Goal: Task Accomplishment & Management: Use online tool/utility

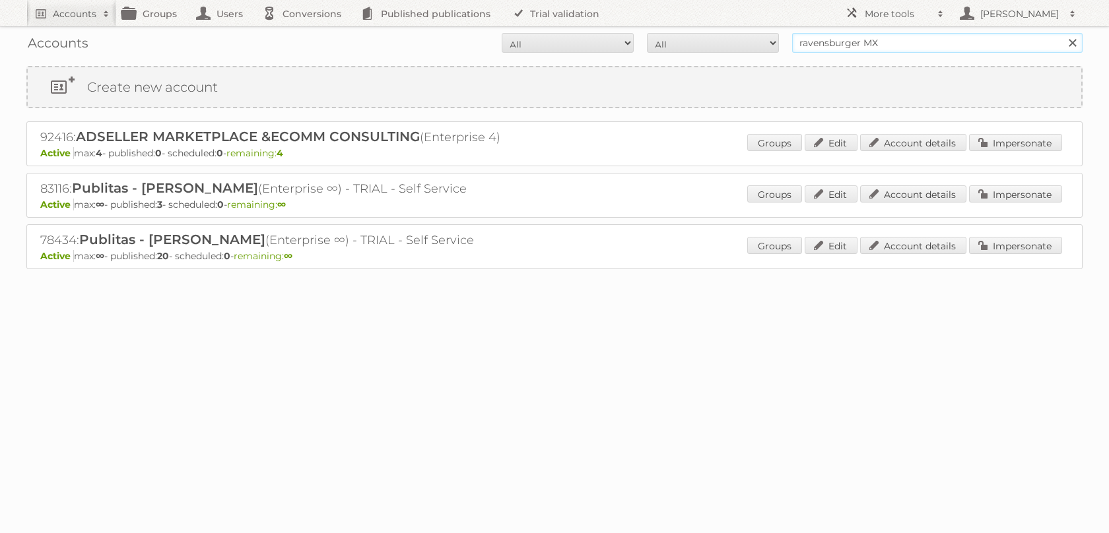
click at [885, 51] on input "ravensburger MX" at bounding box center [937, 43] width 290 height 20
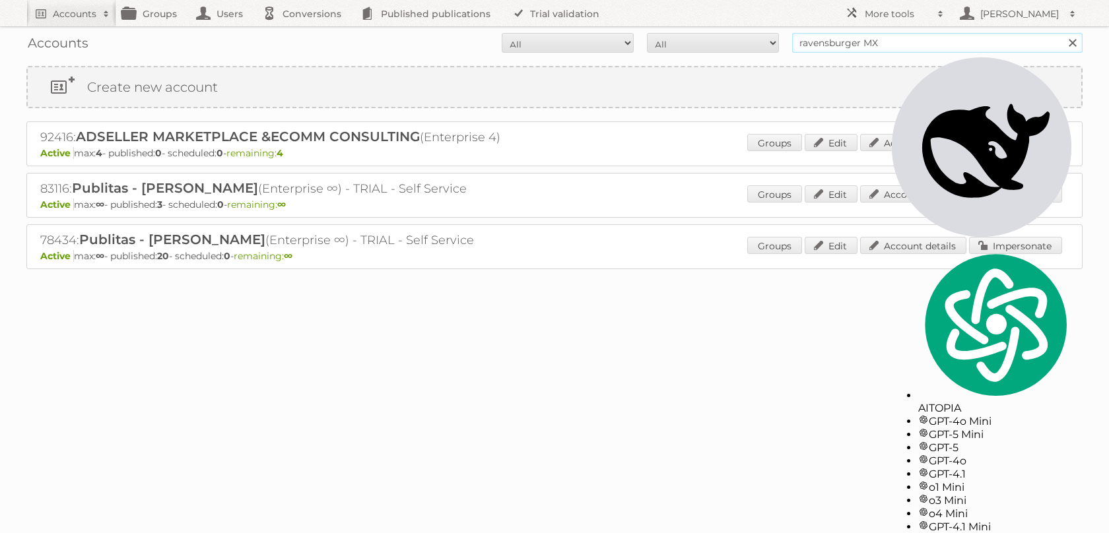
click at [885, 51] on input "ravensburger MX" at bounding box center [937, 43] width 290 height 20
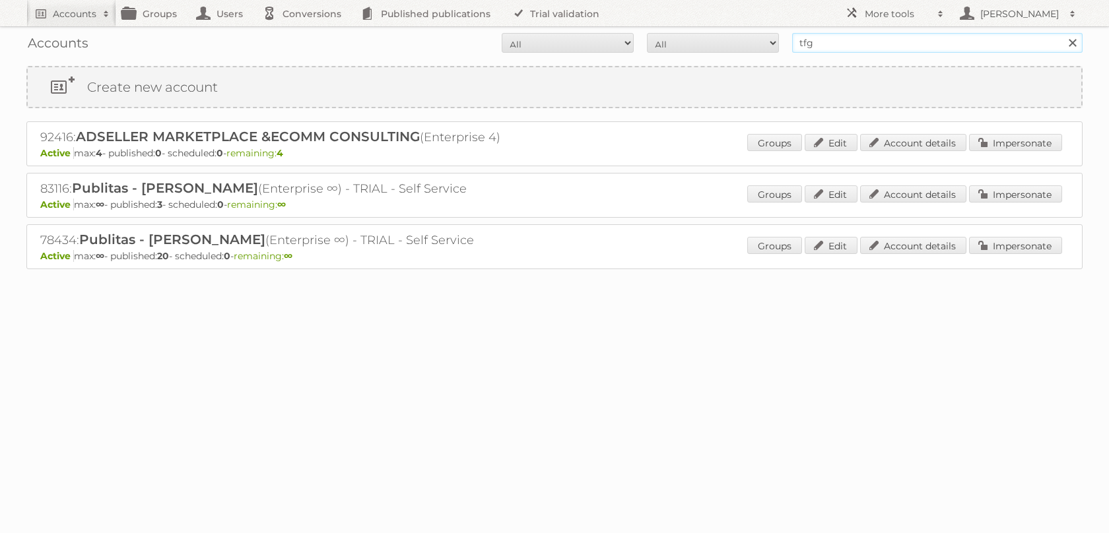
type input "tfg"
click at [1062, 33] on input "Search" at bounding box center [1072, 43] width 20 height 20
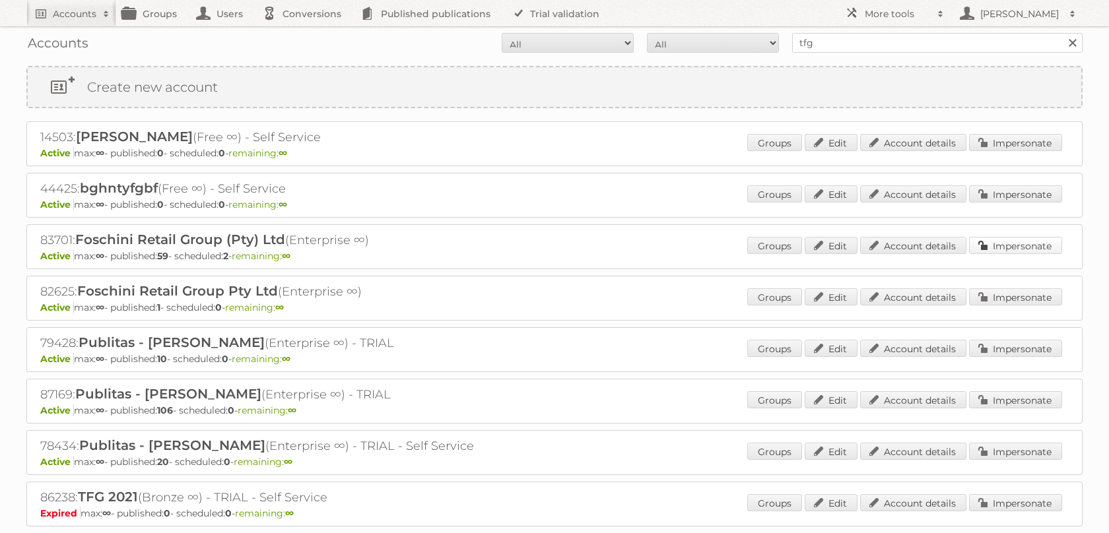
click at [985, 250] on link "Impersonate" at bounding box center [1015, 245] width 93 height 17
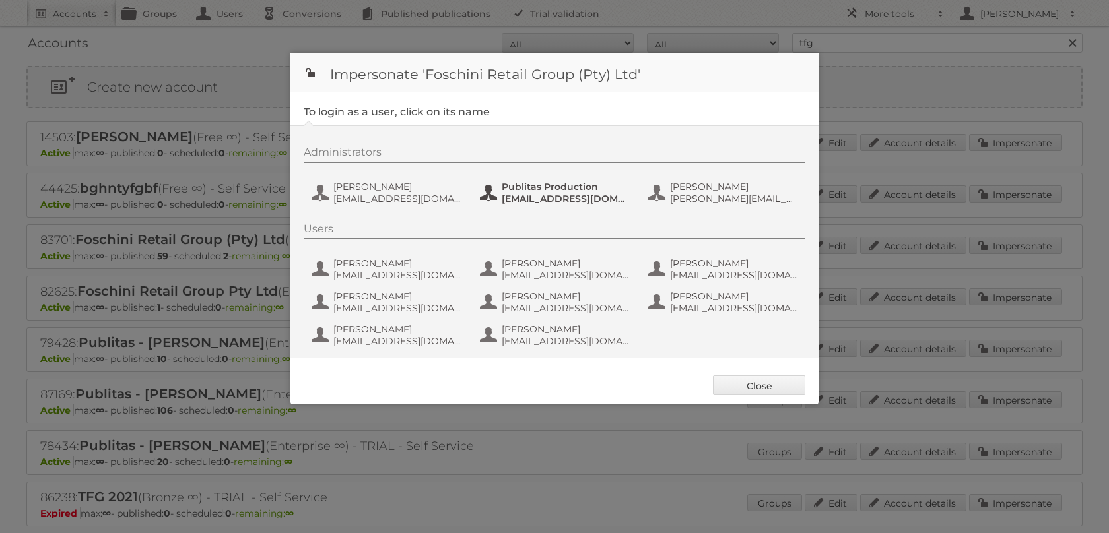
click at [520, 195] on span "fs+tfgmedia@publitas.com" at bounding box center [566, 199] width 128 height 12
